Goal: Find specific page/section: Find specific page/section

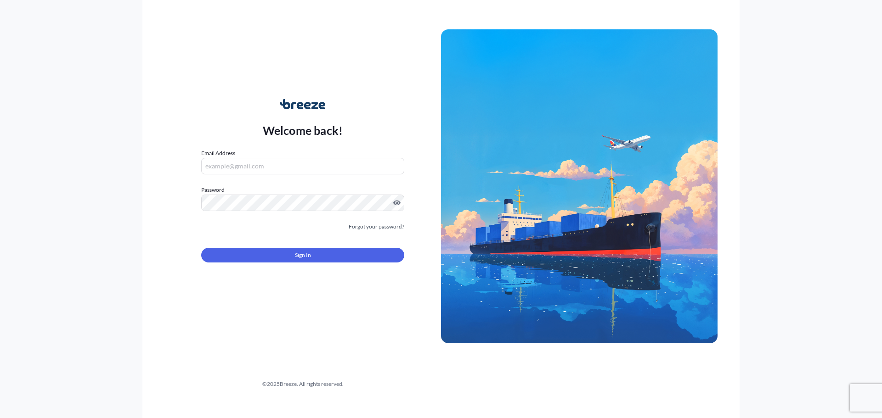
type input "[PERSON_NAME][EMAIL_ADDRESS][DOMAIN_NAME]"
click at [290, 257] on button "Sign In" at bounding box center [302, 255] width 203 height 15
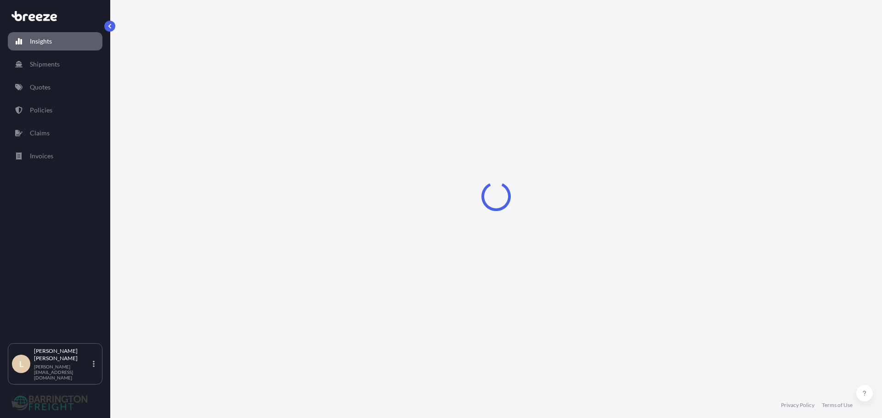
select select "2025"
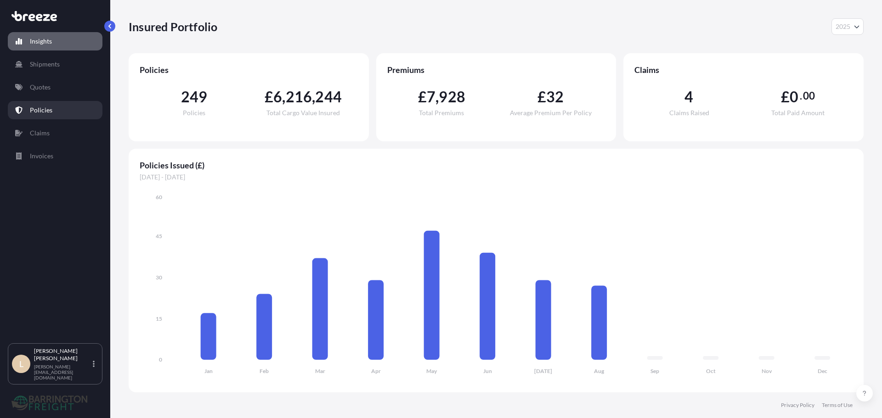
click at [41, 111] on p "Policies" at bounding box center [41, 110] width 23 height 9
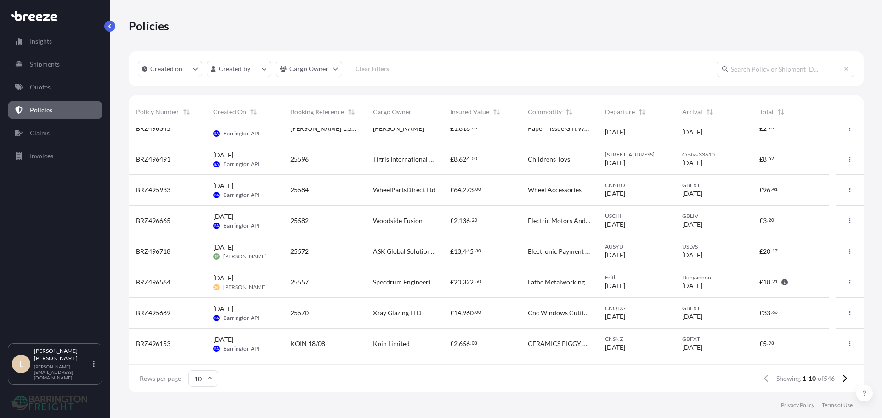
scroll to position [72, 0]
